Goal: Task Accomplishment & Management: Manage account settings

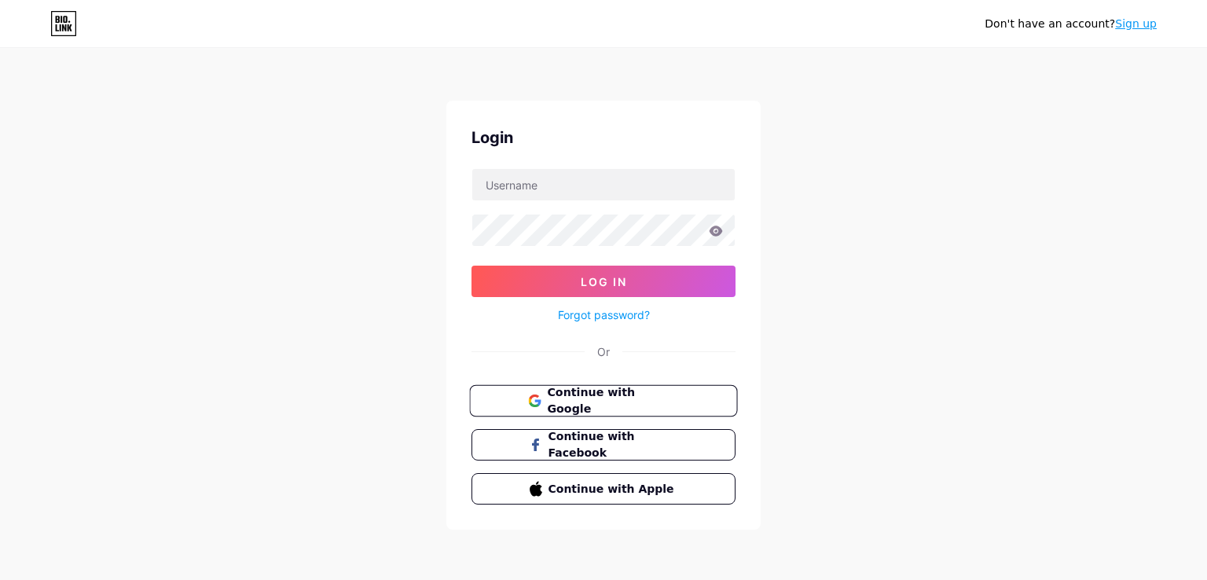
click at [545, 388] on button "Continue with Google" at bounding box center [603, 401] width 268 height 32
click at [558, 399] on span "Continue with Google" at bounding box center [612, 401] width 131 height 34
click at [562, 199] on input "text" at bounding box center [603, 184] width 262 height 31
type input "[DOMAIN_NAME][EMAIL_ADDRESS][DOMAIN_NAME]"
click at [593, 397] on span "Continue with Google" at bounding box center [612, 401] width 131 height 34
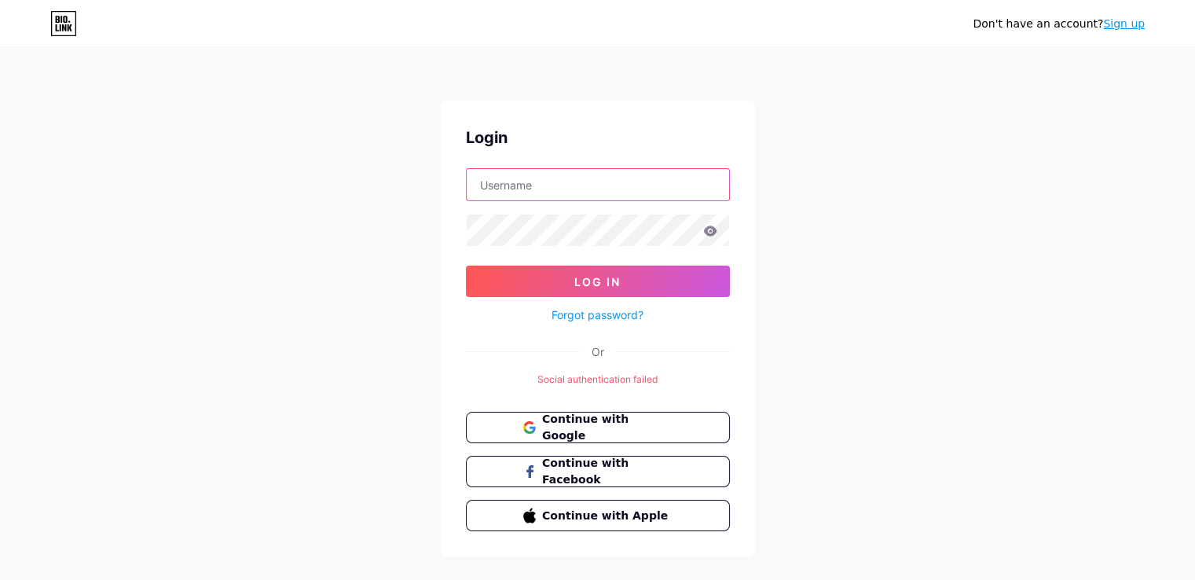
click at [547, 188] on input "text" at bounding box center [598, 184] width 262 height 31
type input "dramacsoolaa1.@gmail.com"
click at [655, 179] on input "dramacsoolaa1.@gmail.com" at bounding box center [598, 184] width 262 height 31
drag, startPoint x: 649, startPoint y: 189, endPoint x: 339, endPoint y: 181, distance: 309.6
click at [339, 181] on div "Don't have an account? Sign up Login dramacsoolaa1.@gmail.com Log In Forgot pas…" at bounding box center [597, 303] width 1195 height 606
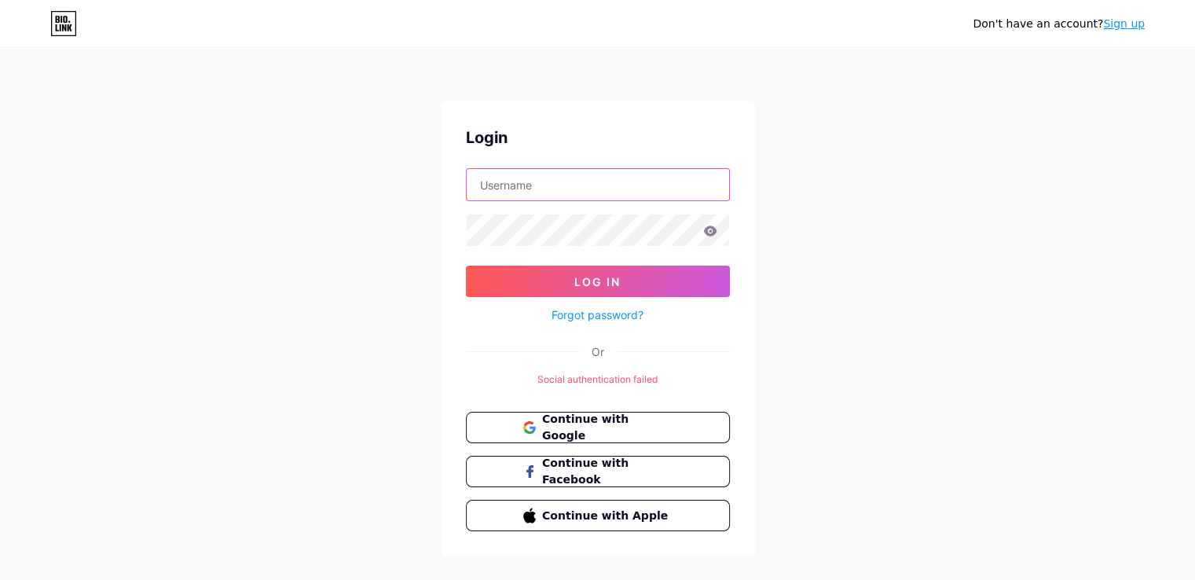
click at [589, 183] on input "text" at bounding box center [598, 184] width 262 height 31
type input "[DOMAIN_NAME][EMAIL_ADDRESS][DOMAIN_NAME]"
click at [610, 317] on link "Forgot password?" at bounding box center [597, 314] width 92 height 16
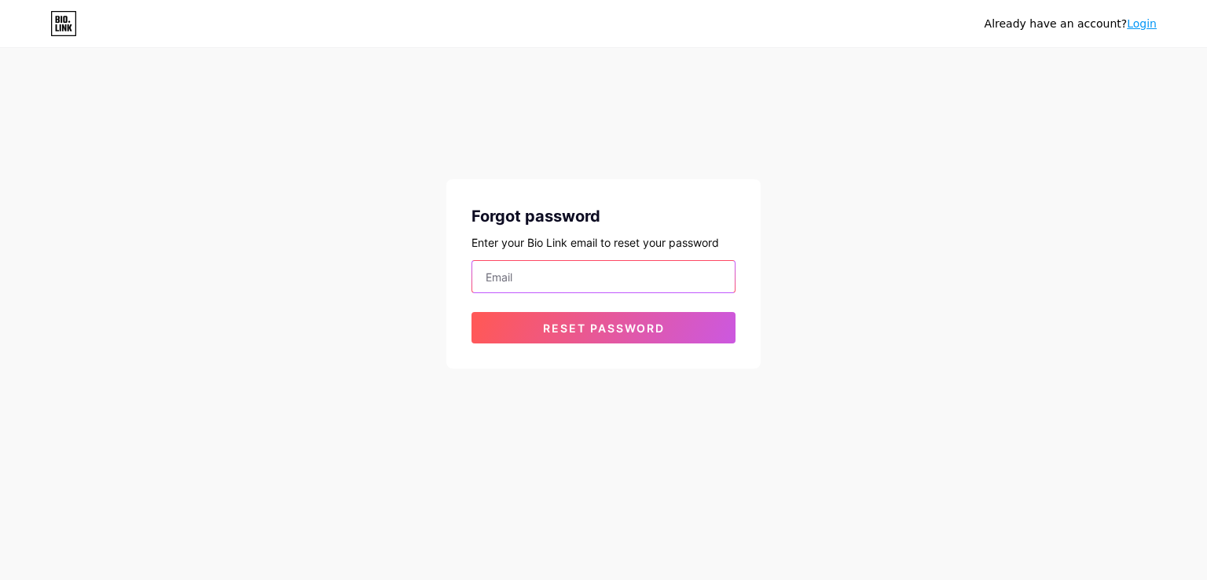
click at [553, 290] on input "email" at bounding box center [603, 276] width 262 height 31
type input "[DOMAIN_NAME][EMAIL_ADDRESS][DOMAIN_NAME]"
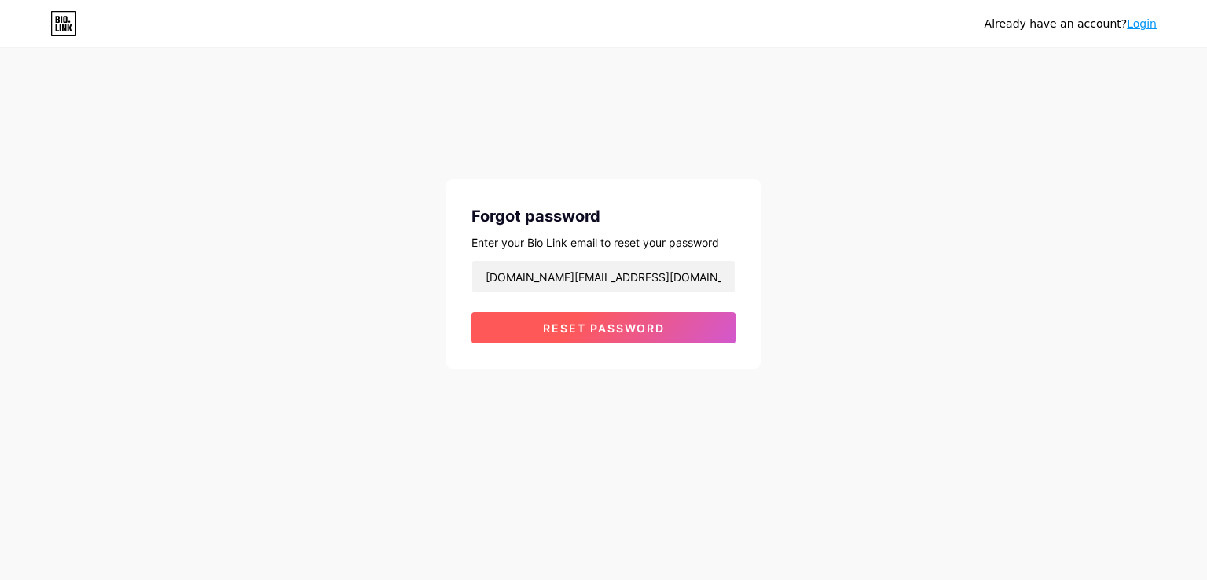
click at [556, 312] on button "Reset password" at bounding box center [603, 327] width 264 height 31
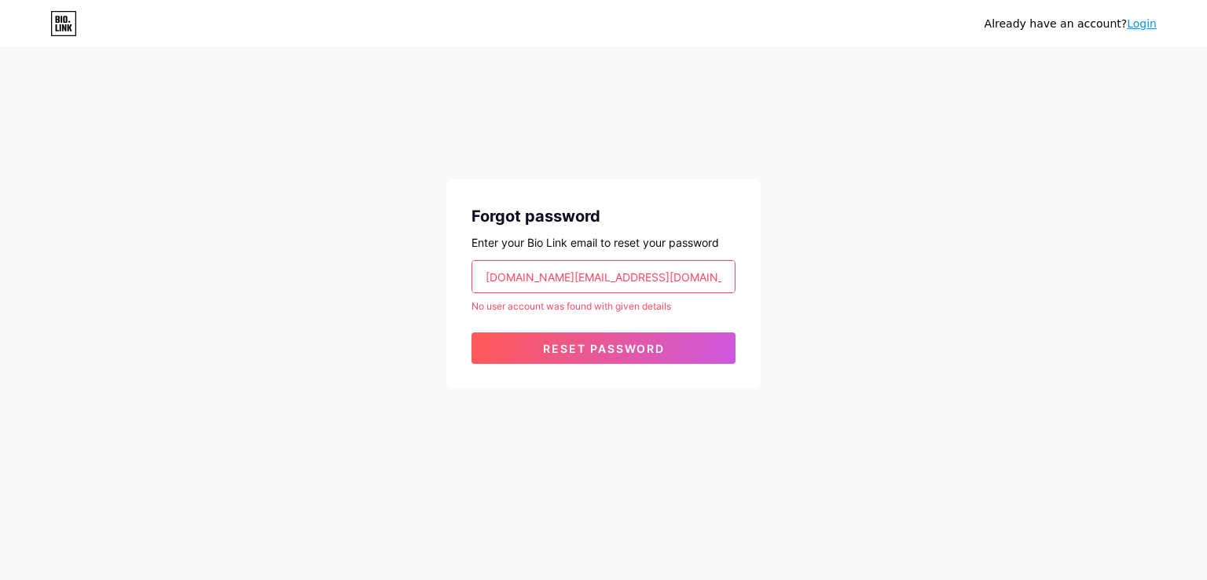
click at [652, 312] on div "No user account was found with given details" at bounding box center [603, 306] width 264 height 14
copy form "No user account was found with given details"
